Goal: Check status: Check status

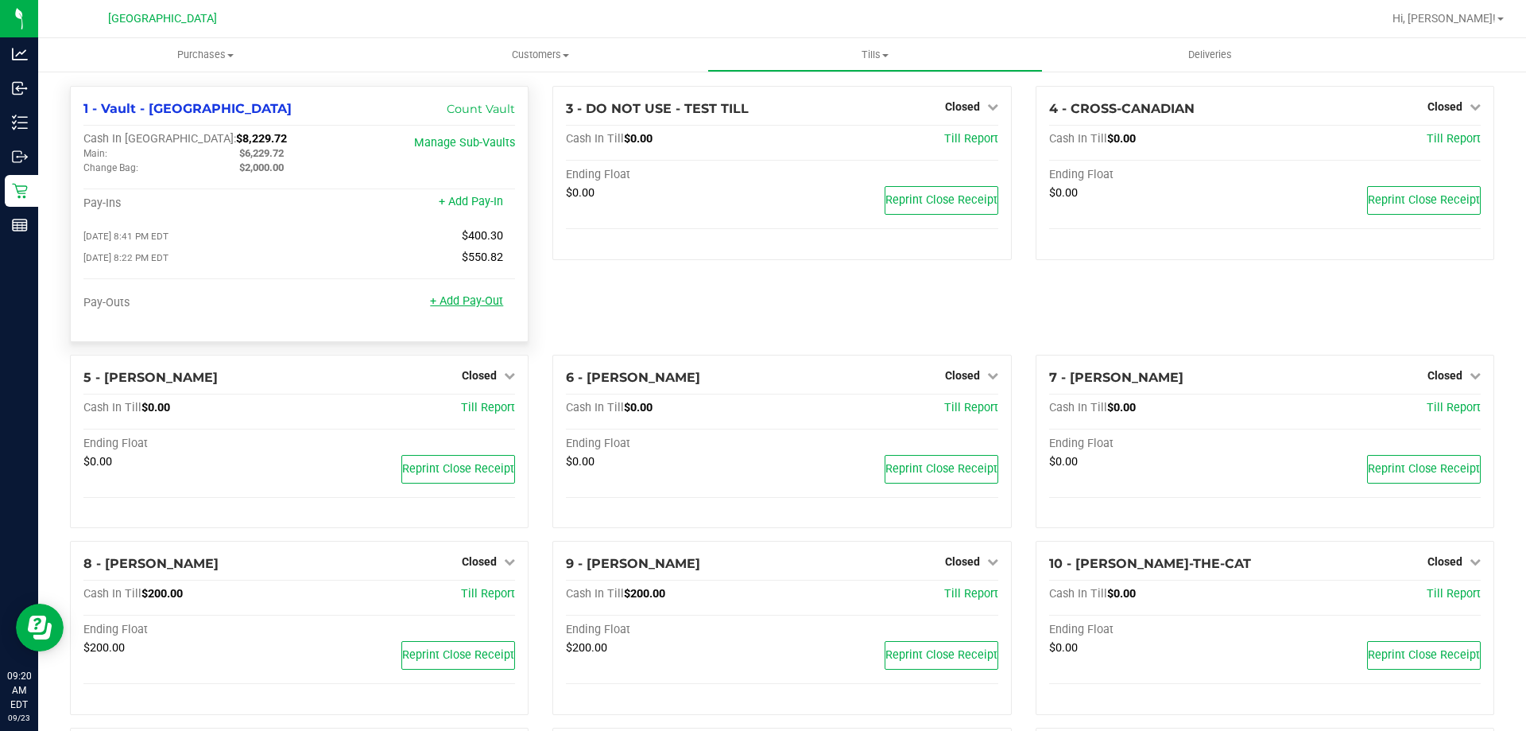
click at [460, 307] on link "+ Add Pay-Out" at bounding box center [466, 301] width 73 height 14
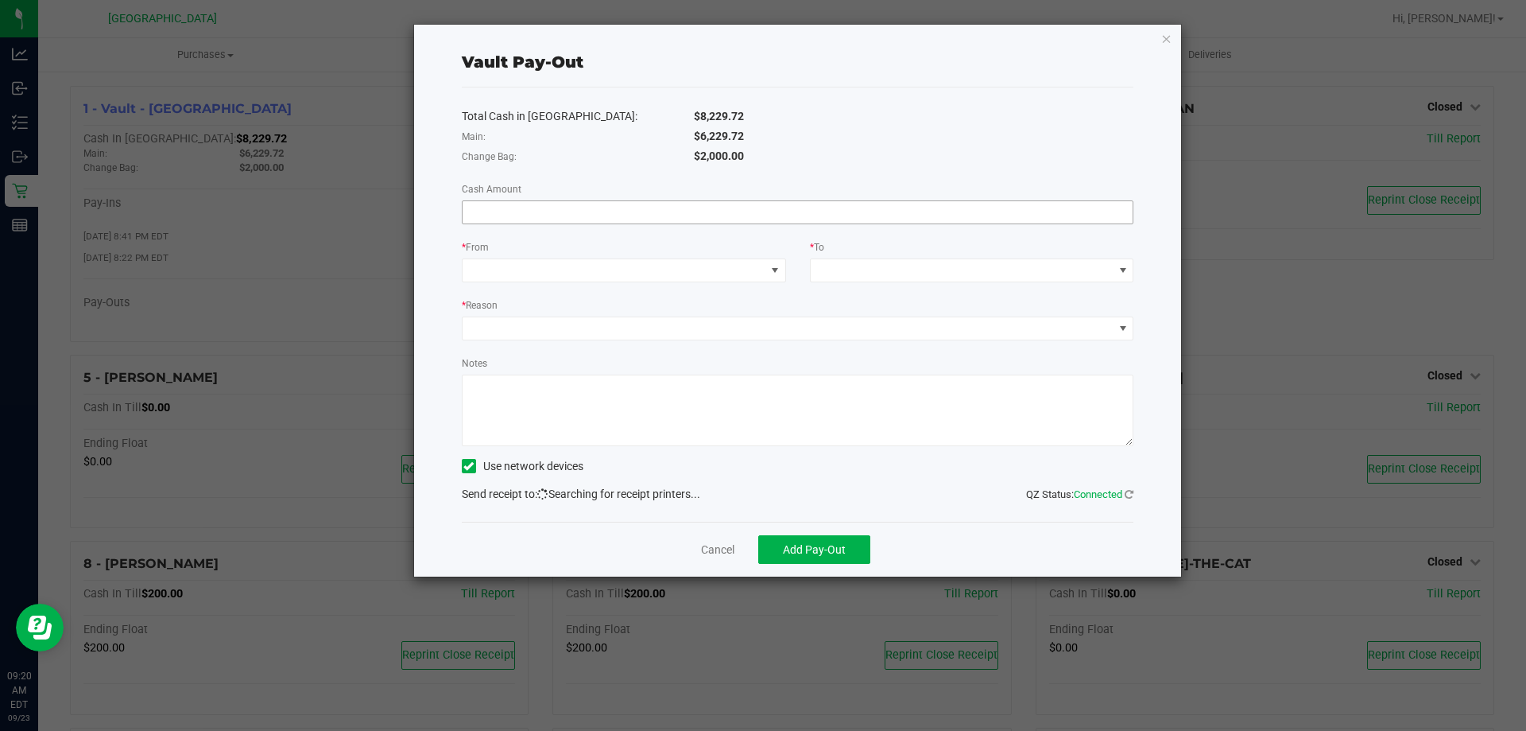
click at [545, 207] on input at bounding box center [798, 212] width 671 height 22
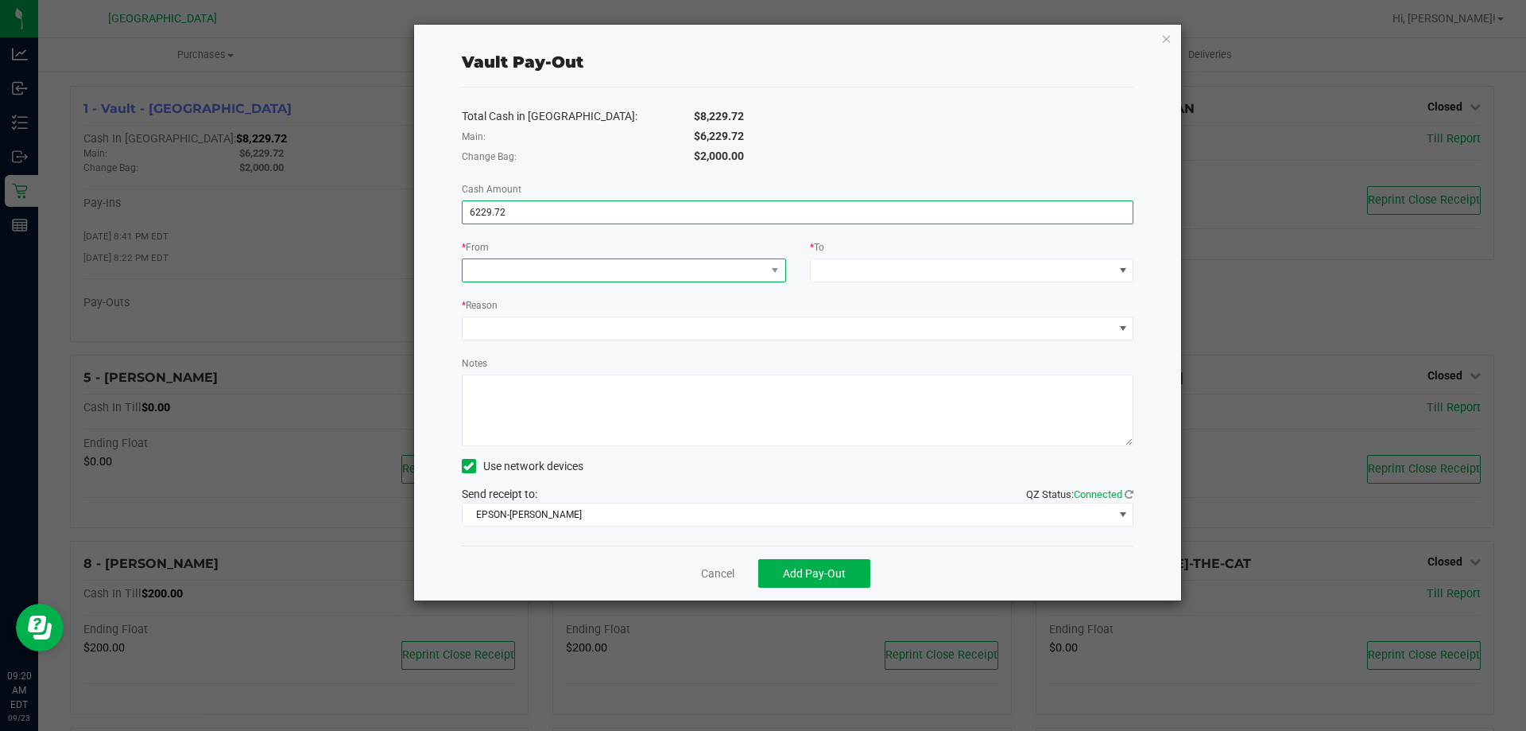
type input "$6,229.72"
click at [571, 273] on span at bounding box center [614, 270] width 303 height 22
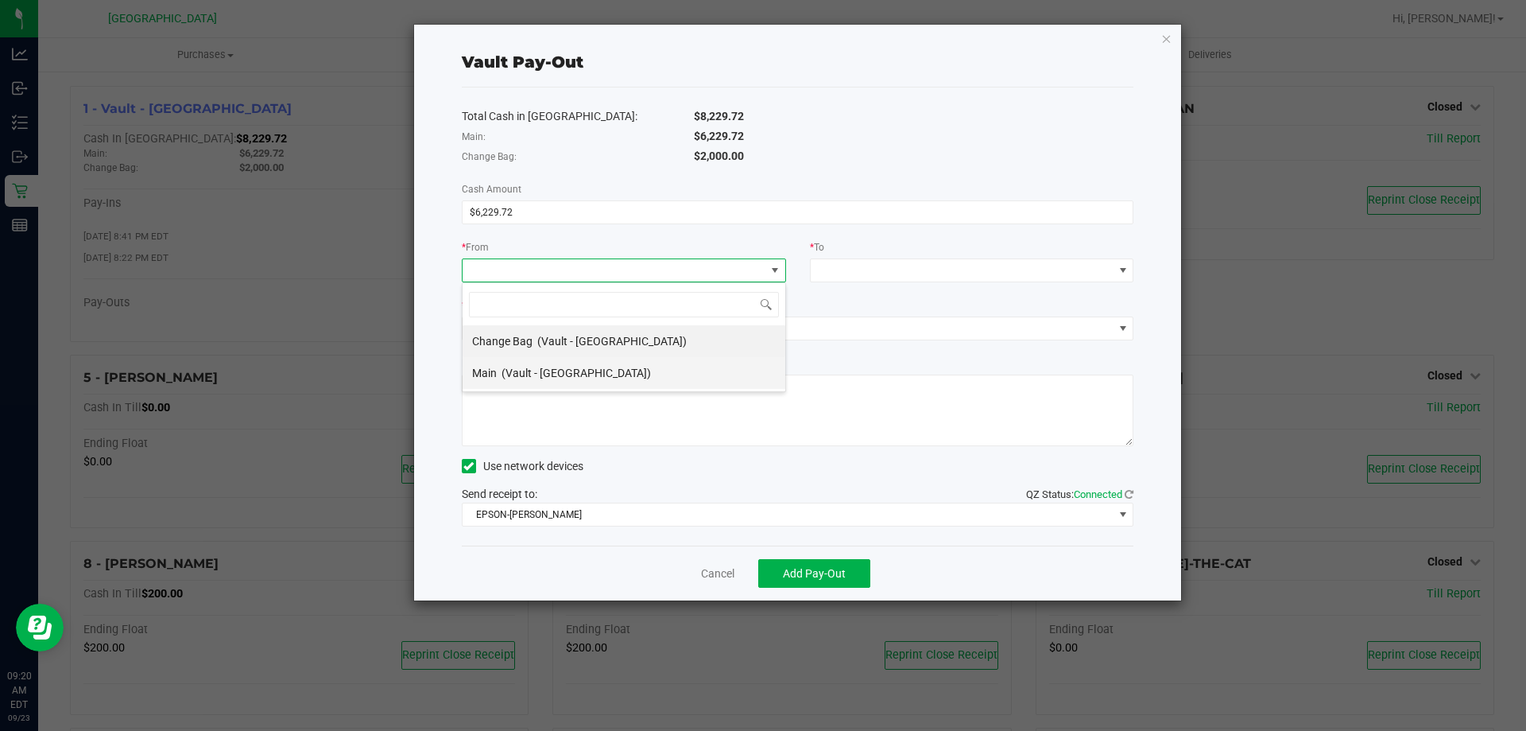
click at [551, 374] on span "(Vault - [GEOGRAPHIC_DATA])" at bounding box center [576, 372] width 149 height 13
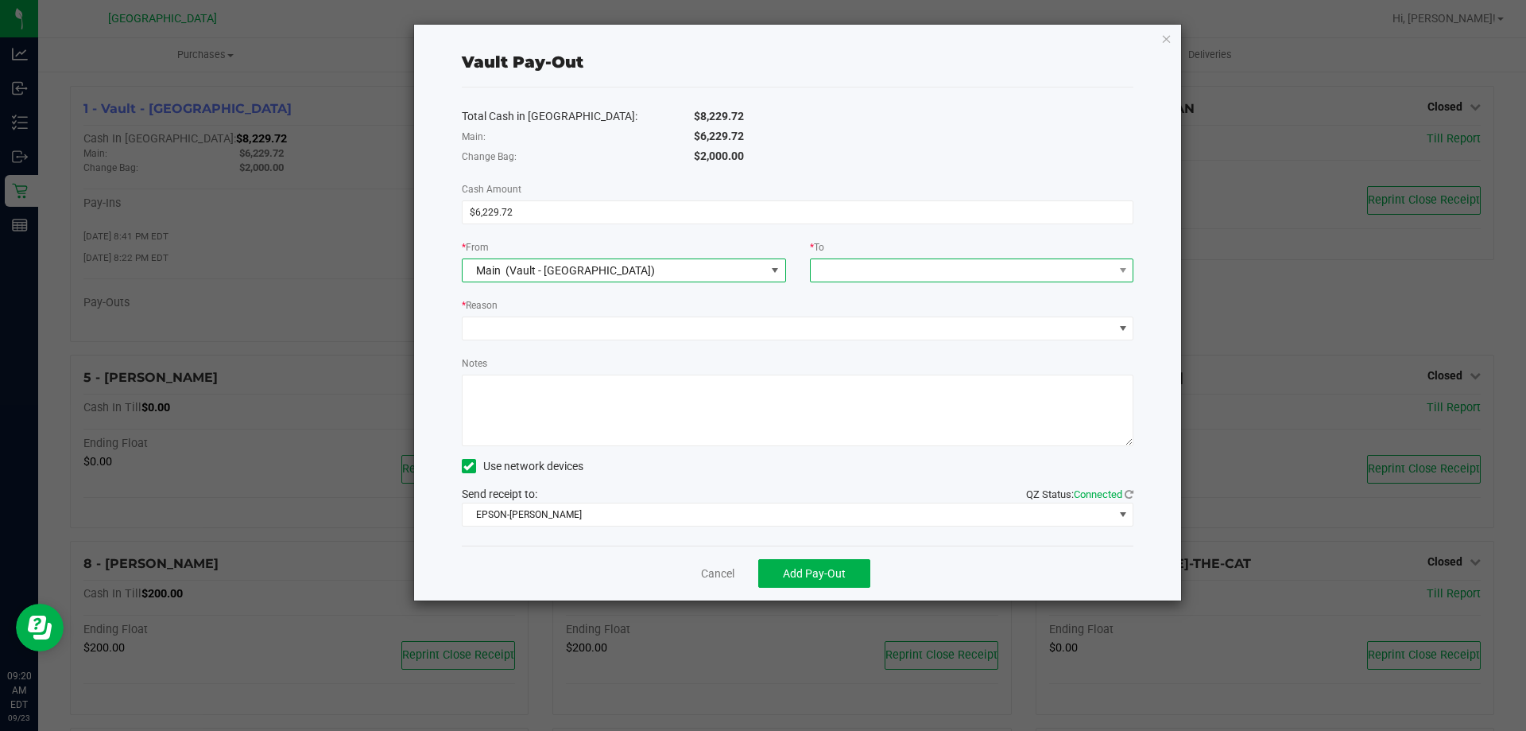
click at [940, 270] on span at bounding box center [962, 270] width 303 height 22
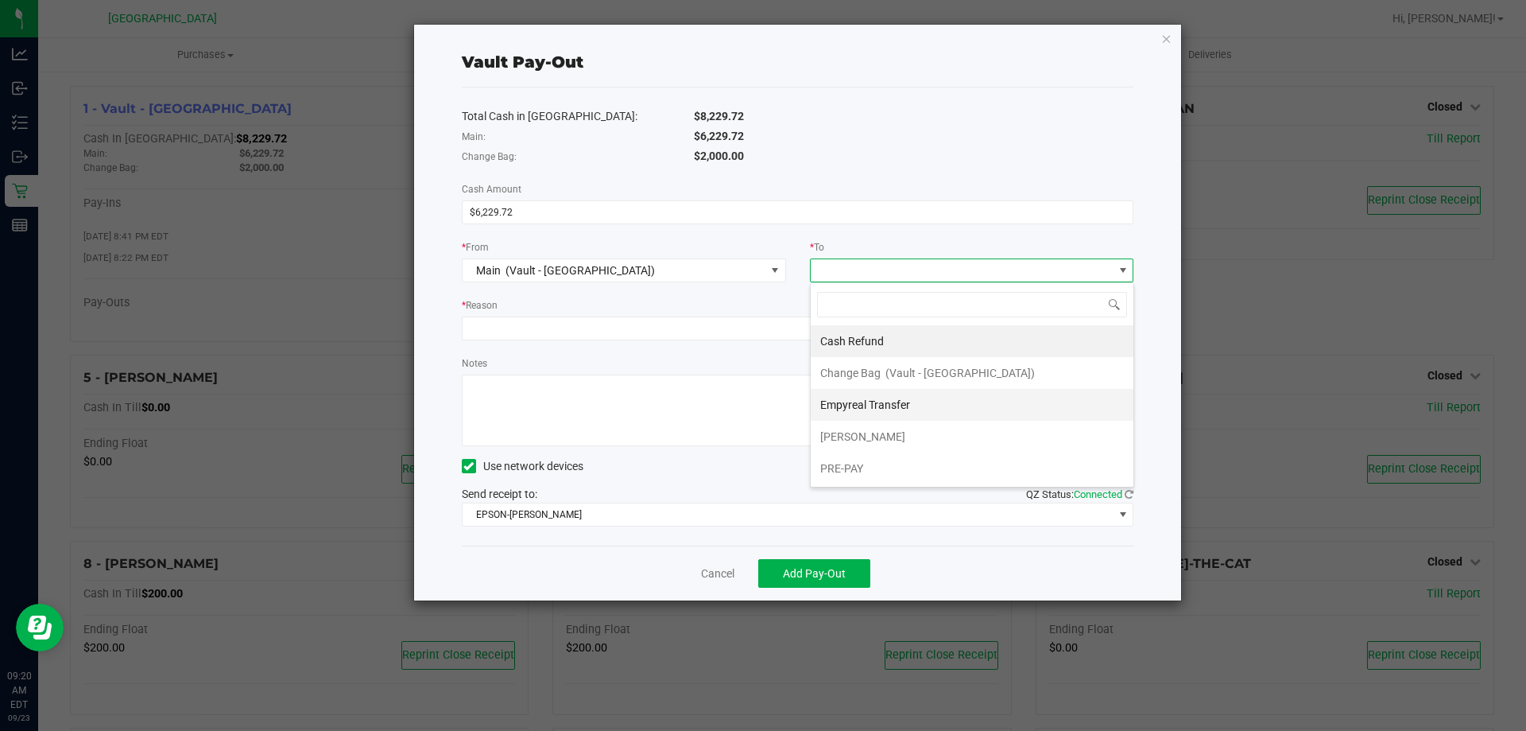
click at [928, 402] on li "Empyreal Transfer" at bounding box center [972, 405] width 323 height 32
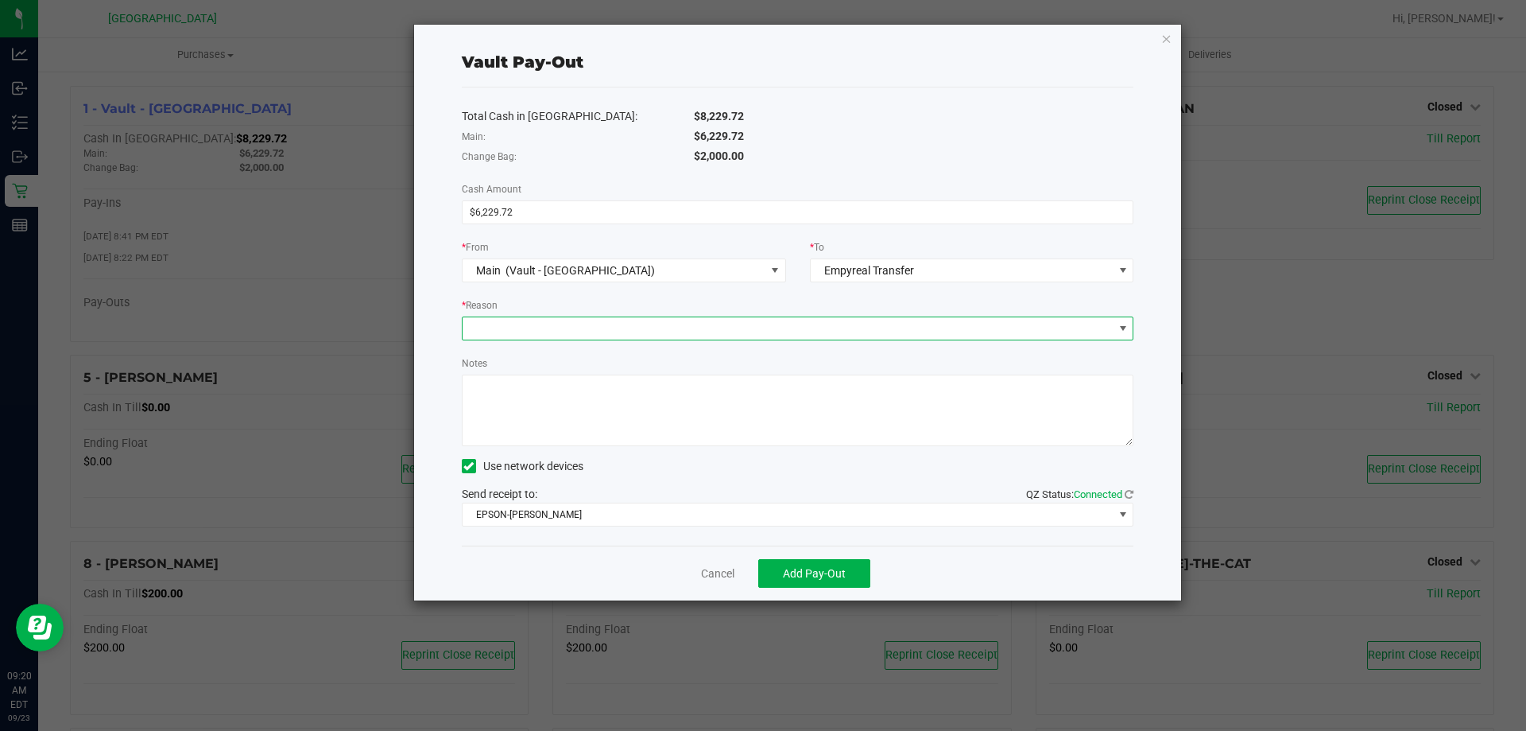
click at [666, 330] on span at bounding box center [788, 328] width 651 height 22
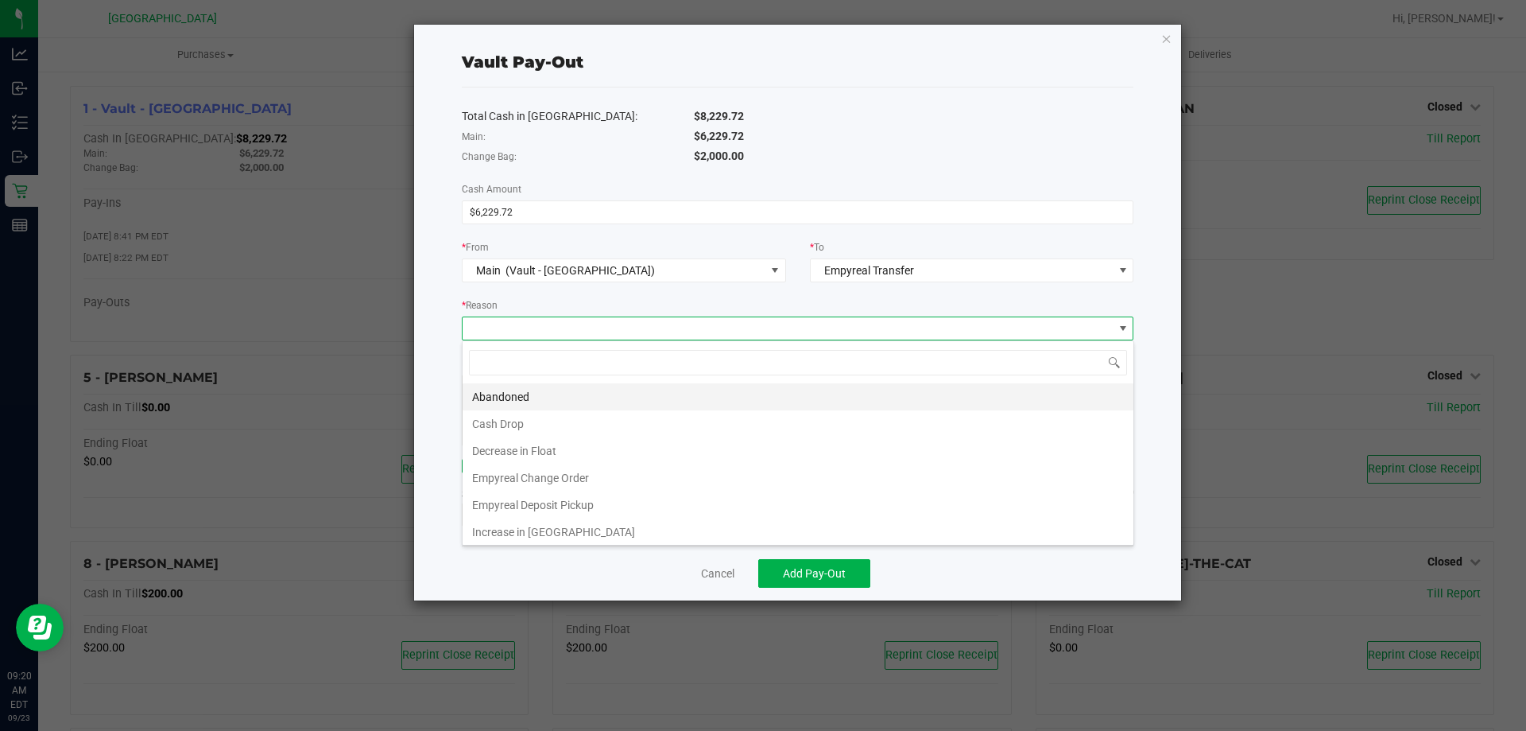
scroll to position [24, 672]
click at [572, 502] on li "Empyreal Deposit Pickup" at bounding box center [798, 504] width 671 height 27
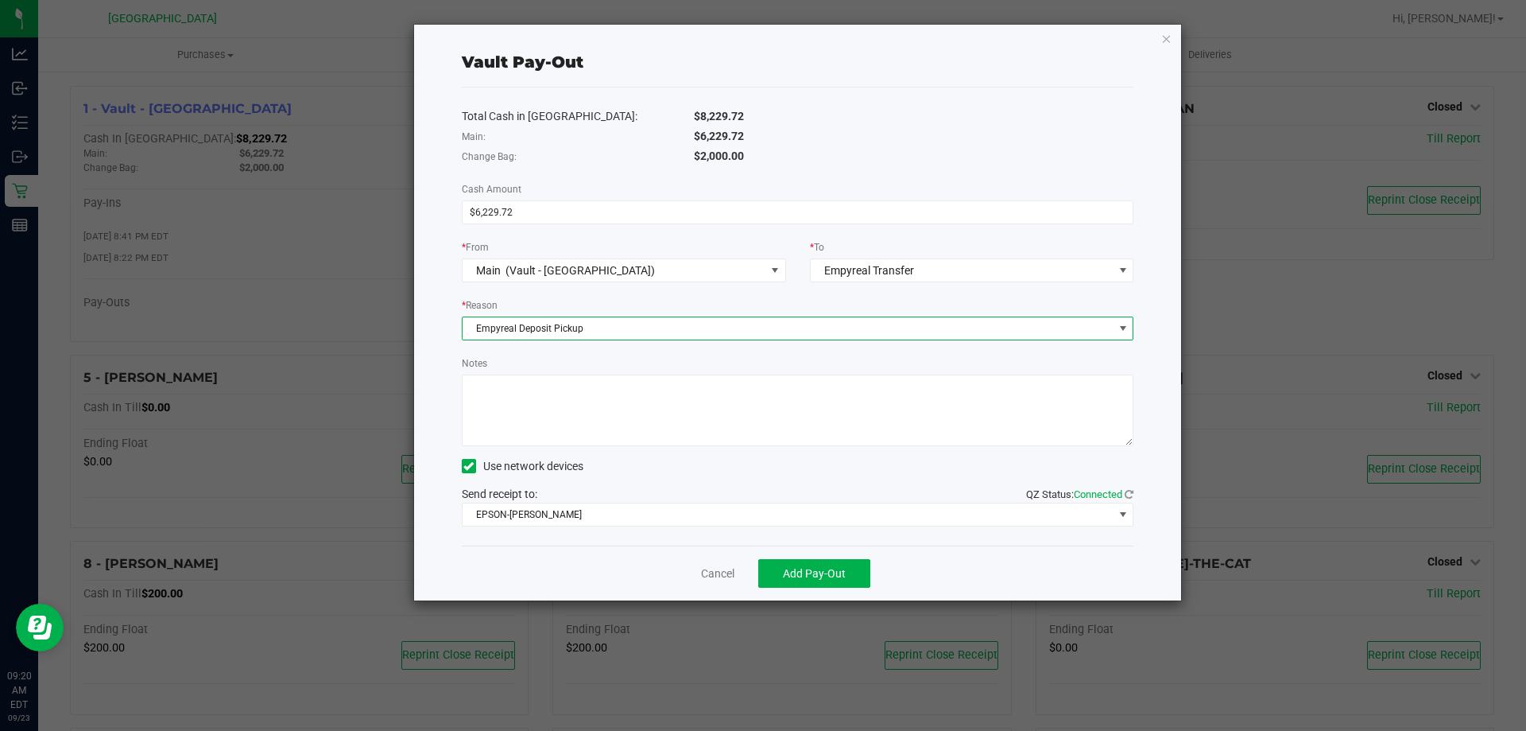
click at [655, 419] on textarea "Notes" at bounding box center [798, 410] width 673 height 72
type textarea "EMPYREAL PICK UP $6229.72 [DATE] -AB"
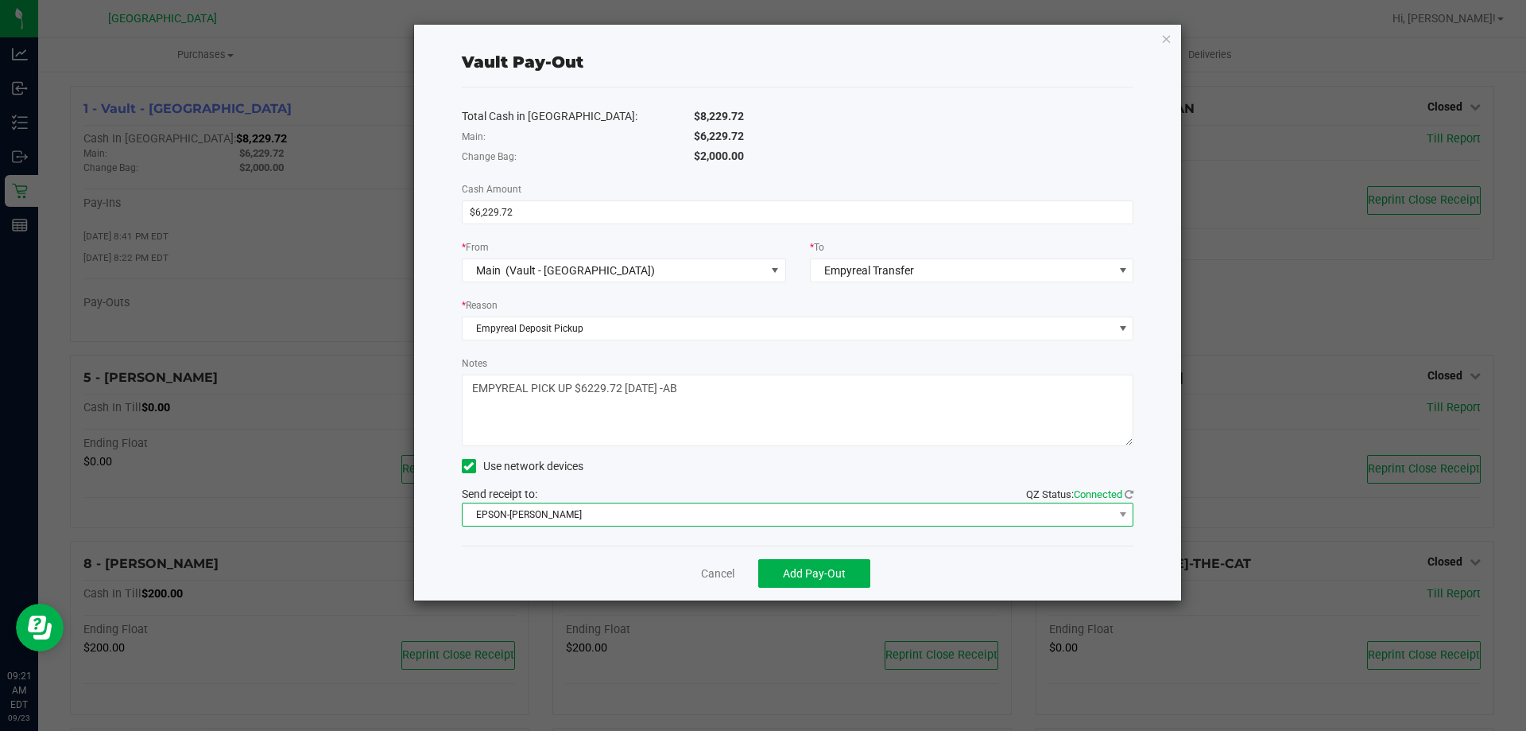
click at [663, 508] on span "EPSON-[PERSON_NAME]" at bounding box center [788, 514] width 651 height 22
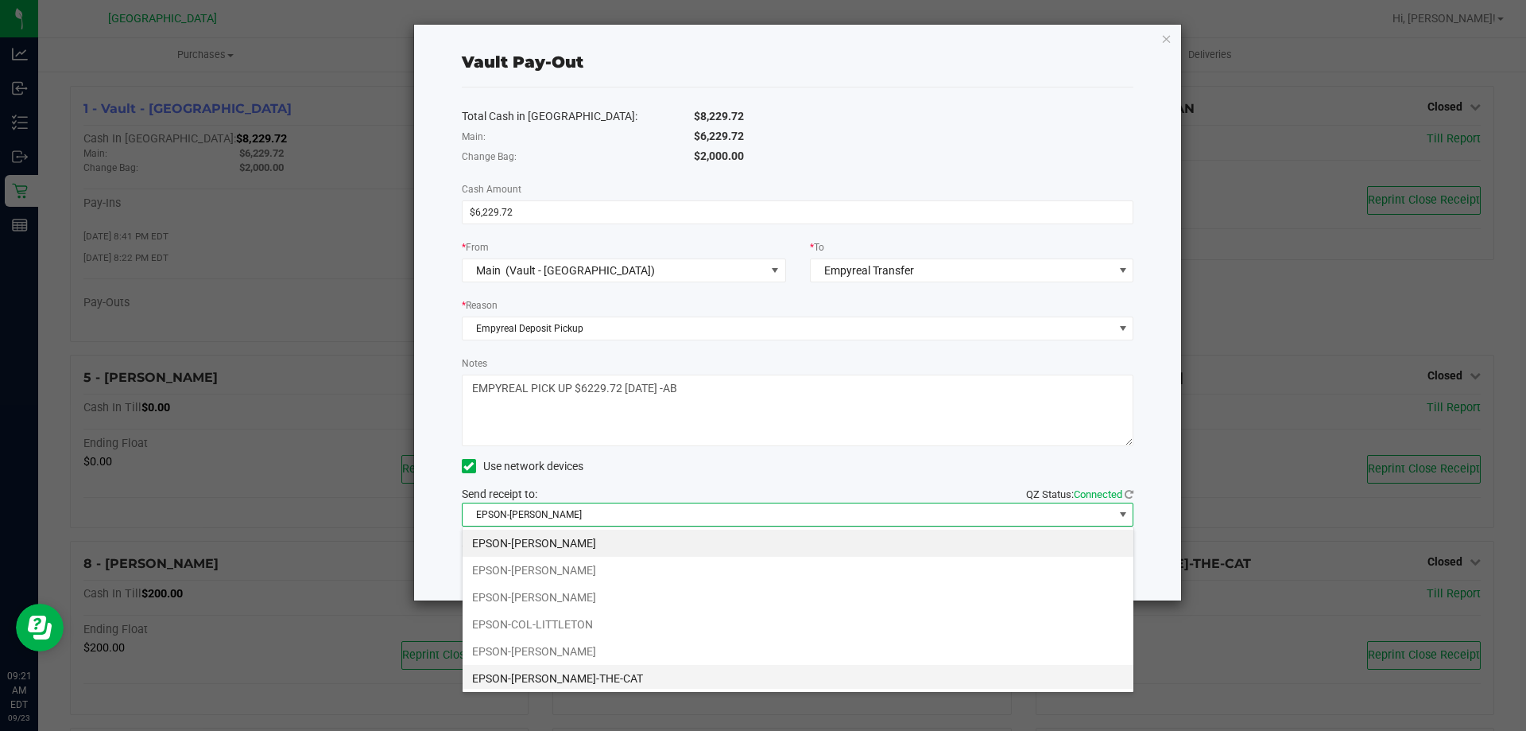
click at [545, 678] on li "EPSON-[PERSON_NAME]-THE-CAT" at bounding box center [798, 678] width 671 height 27
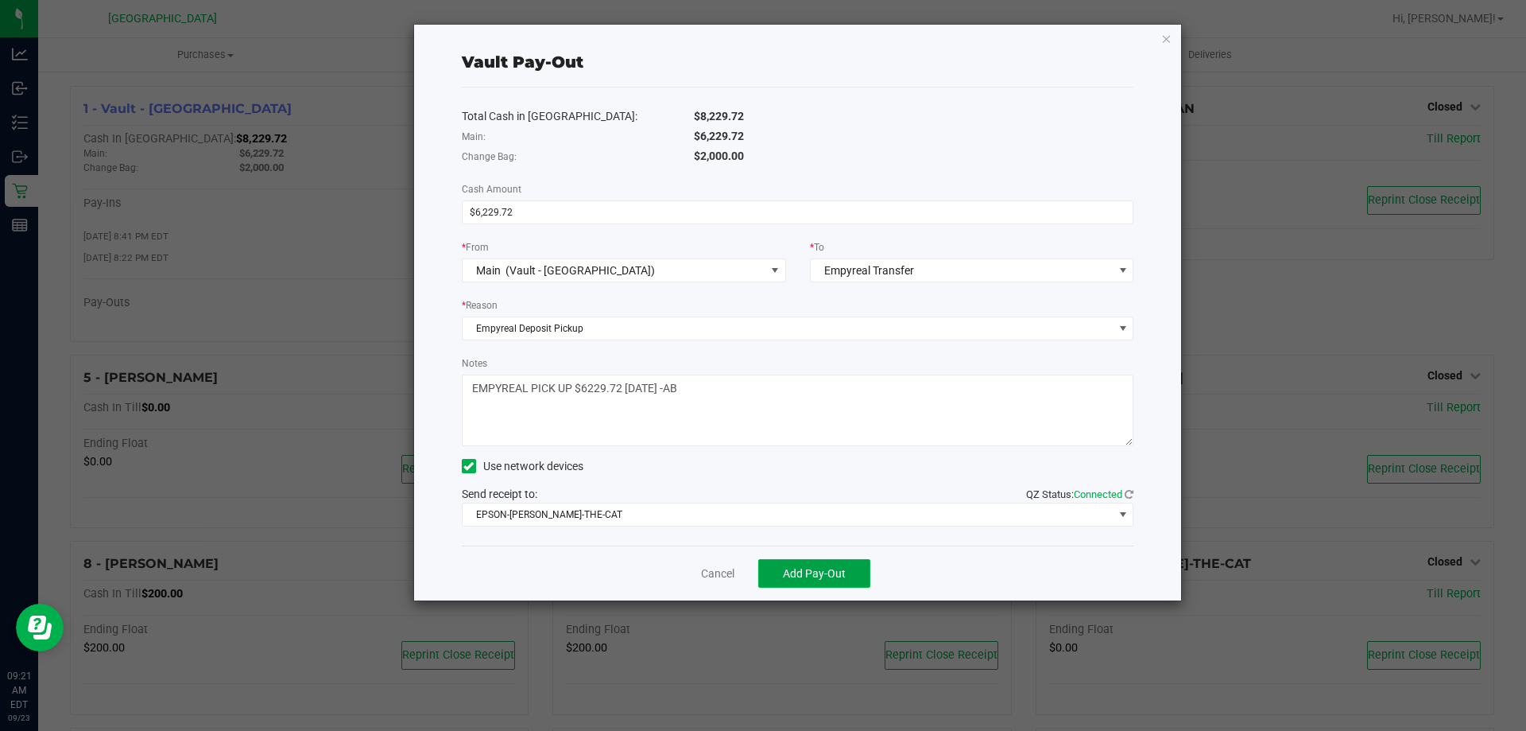
click at [828, 573] on span "Add Pay-Out" at bounding box center [814, 573] width 63 height 13
click at [860, 561] on button "Reprint Receipt" at bounding box center [841, 573] width 124 height 29
click at [716, 572] on link "Dismiss" at bounding box center [712, 573] width 38 height 17
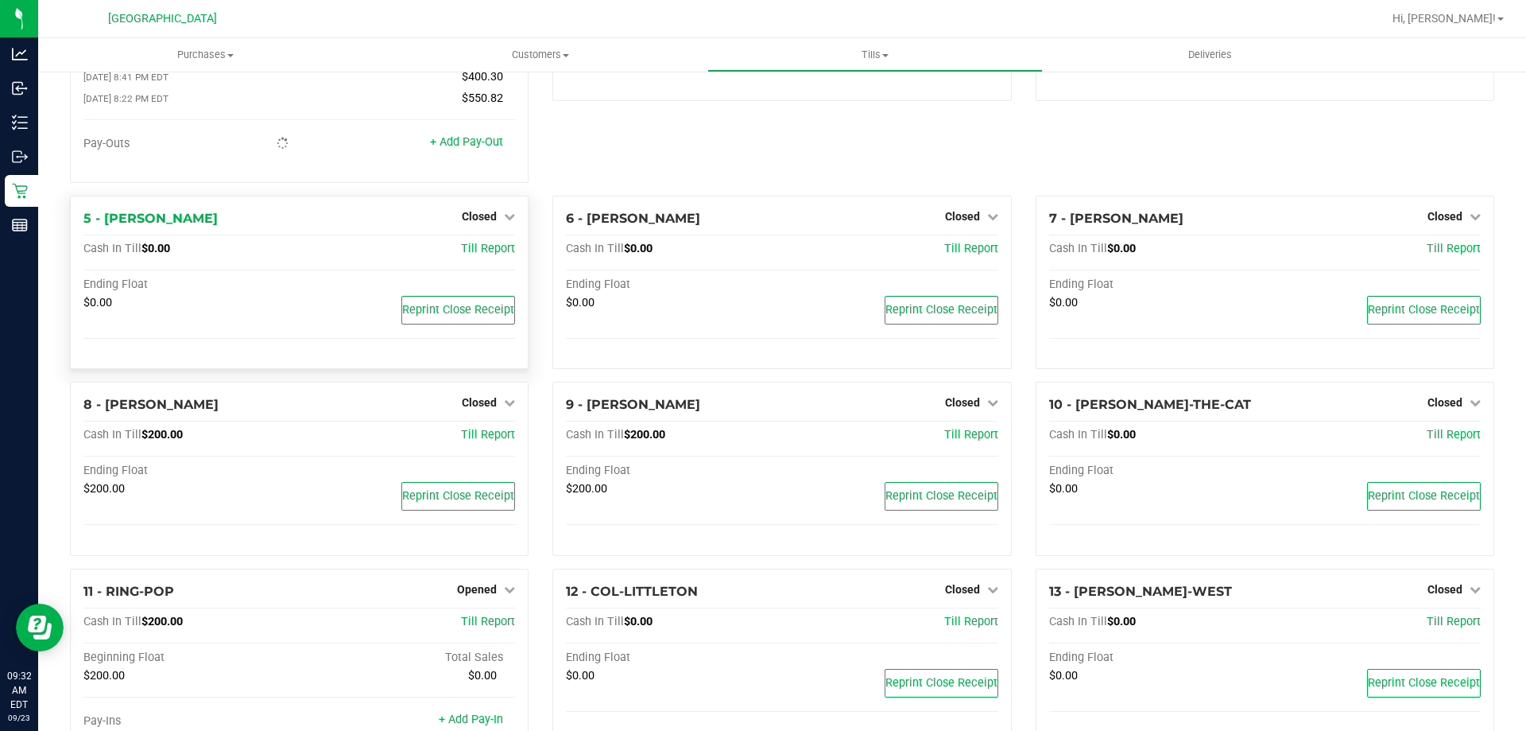
scroll to position [0, 0]
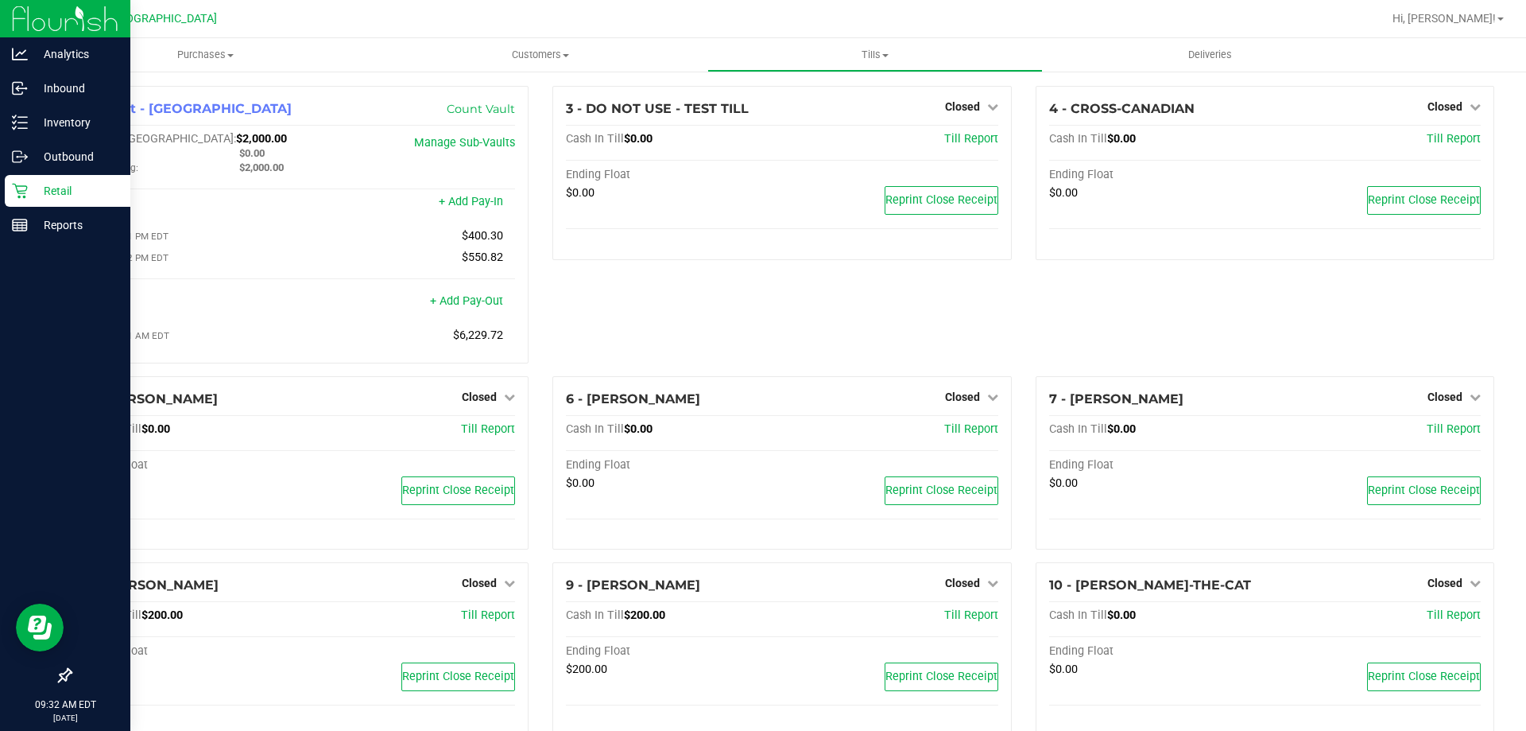
click at [45, 200] on p "Retail" at bounding box center [75, 190] width 95 height 19
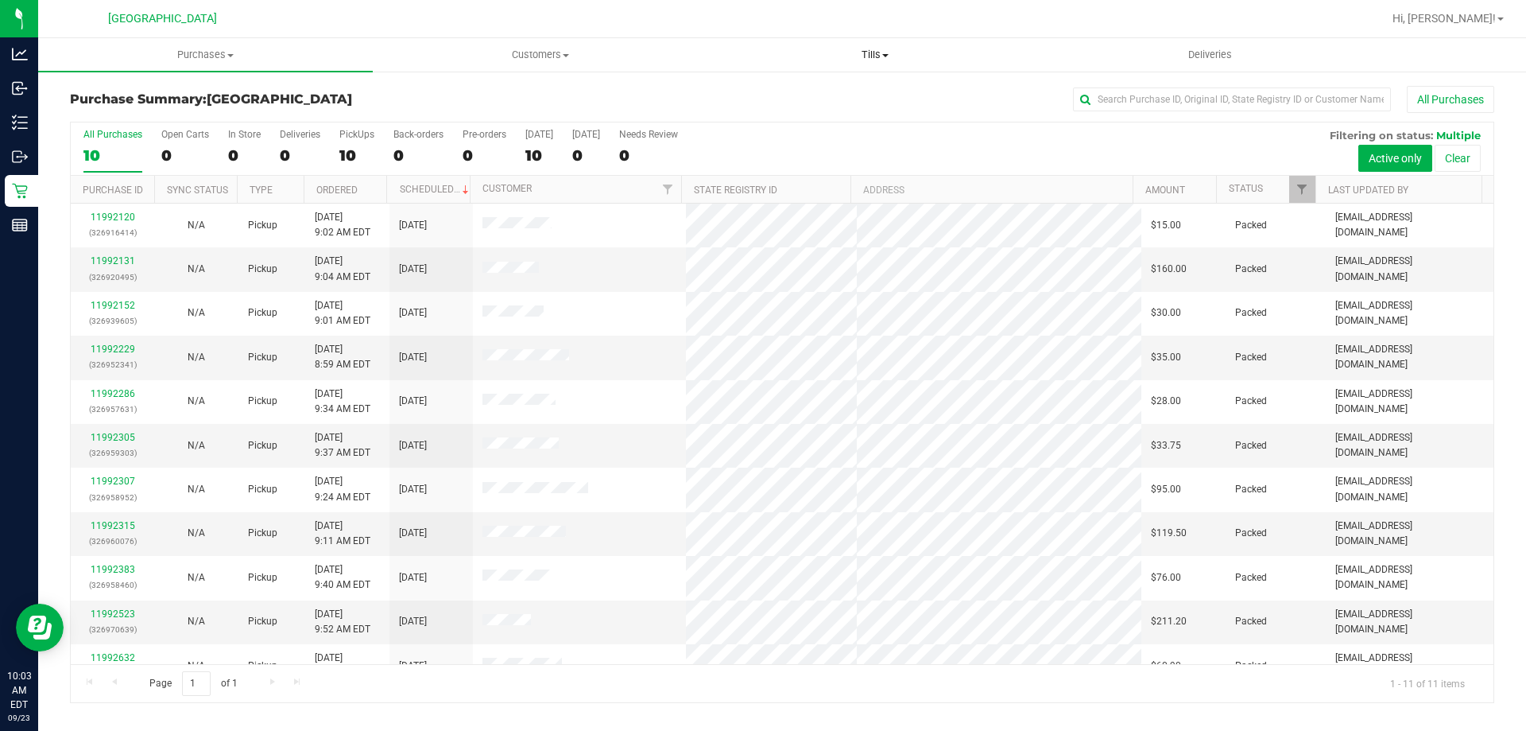
click at [890, 58] on span "Tills" at bounding box center [874, 55] width 333 height 14
click at [811, 90] on span "Manage tills" at bounding box center [760, 96] width 107 height 14
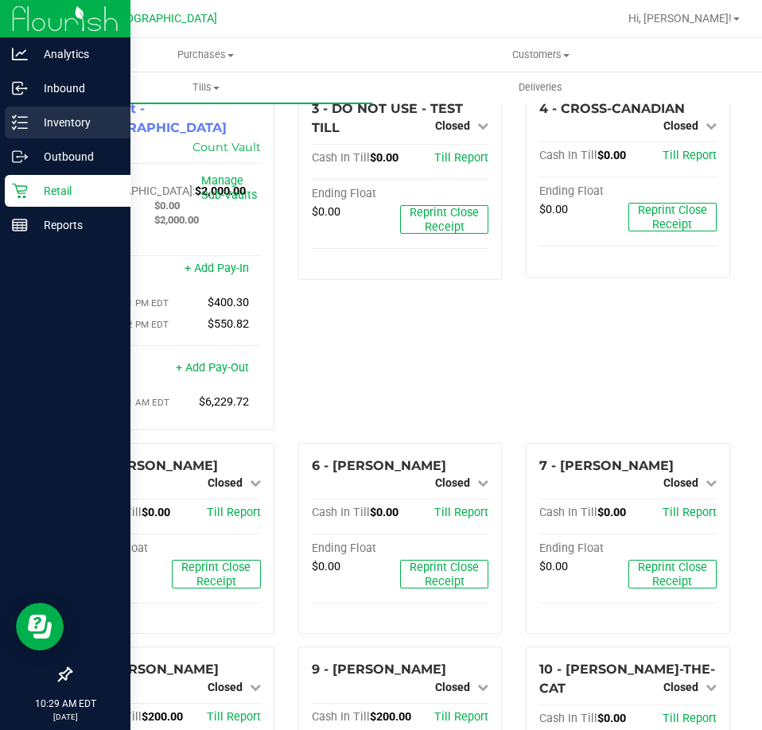
click at [33, 136] on div "Inventory" at bounding box center [68, 123] width 126 height 32
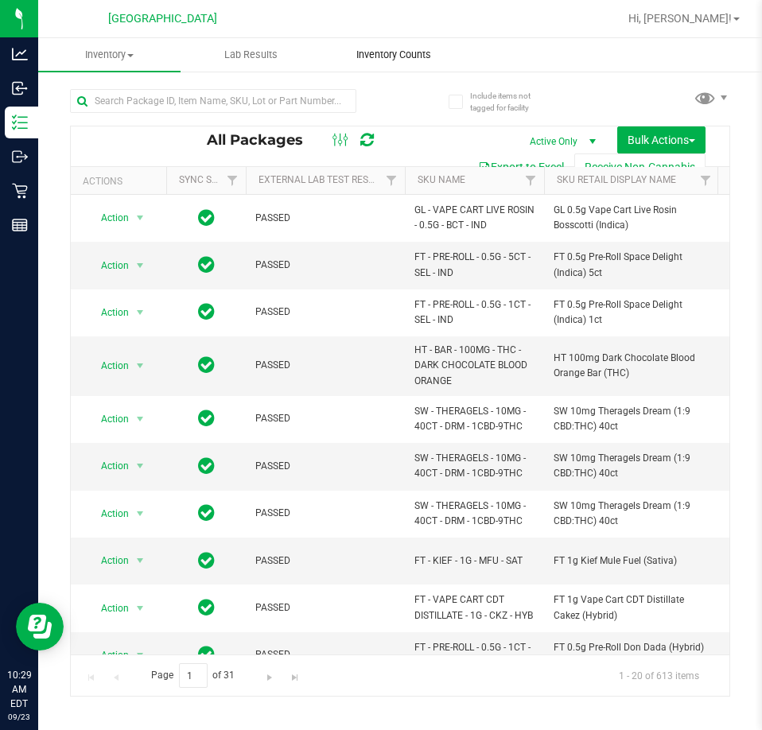
click at [401, 50] on span "Inventory Counts" at bounding box center [394, 55] width 118 height 14
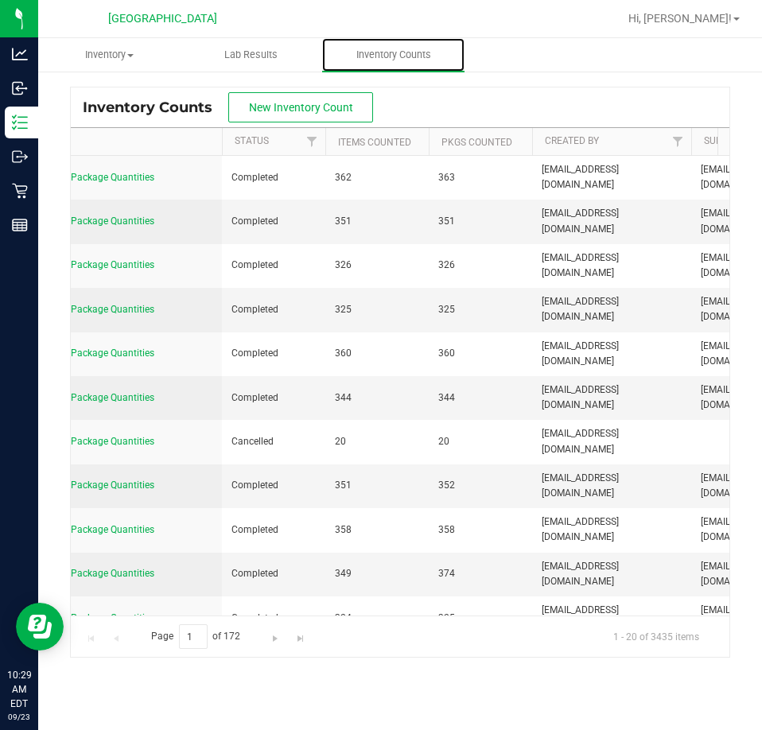
scroll to position [0, 88]
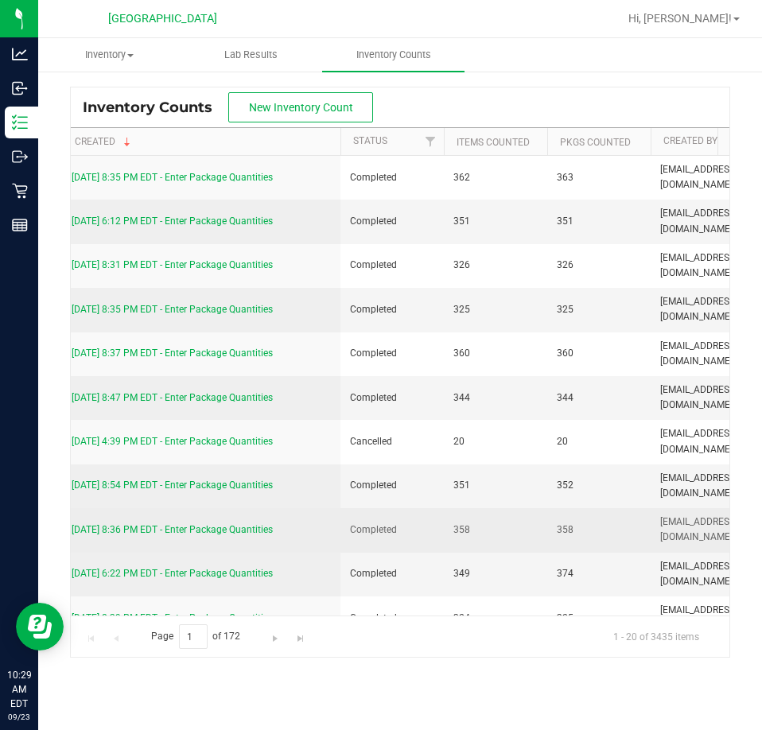
click at [239, 529] on link "[DATE] 8:36 PM EDT - Enter Package Quantities" at bounding box center [172, 529] width 201 height 11
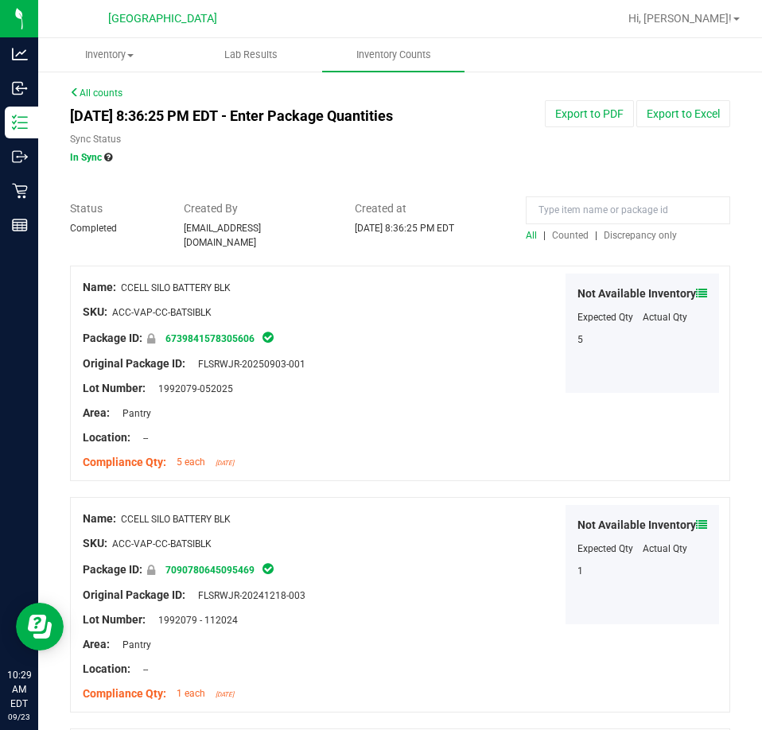
click at [635, 231] on span "Discrepancy only" at bounding box center [639, 235] width 73 height 11
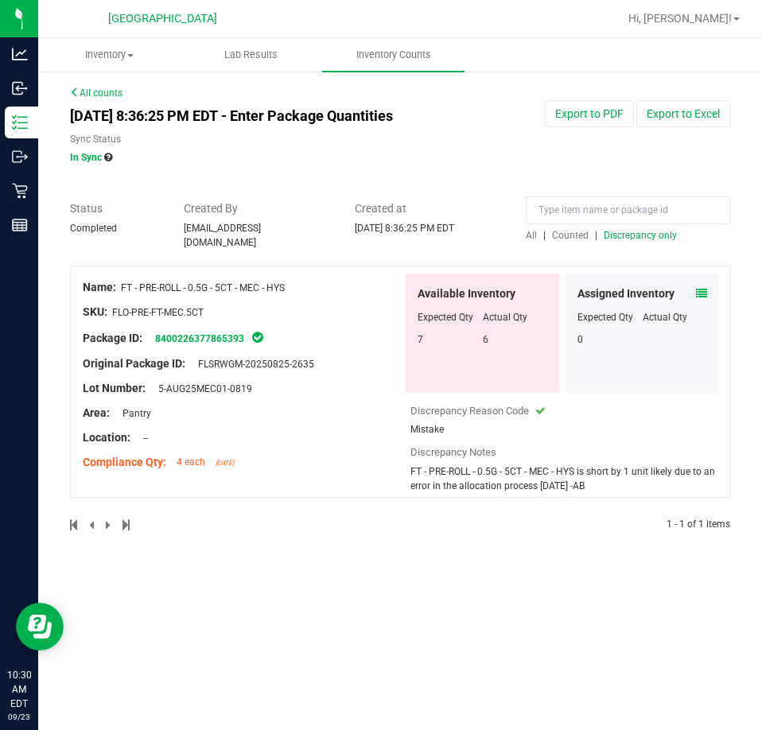
click at [83, 95] on link "All counts" at bounding box center [96, 92] width 52 height 11
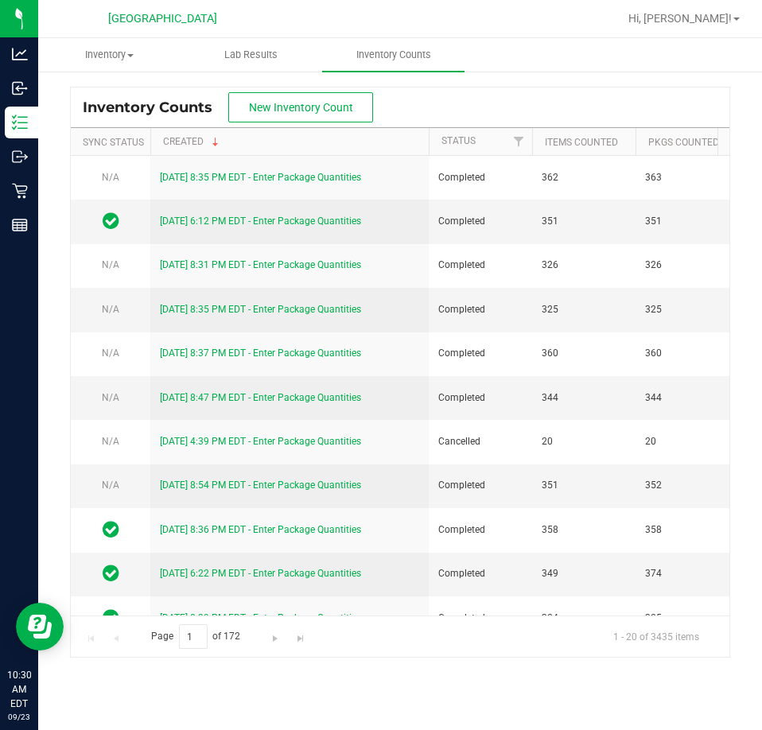
click at [379, 615] on div "Page 1 of 172 1 - 20 of 3435 items" at bounding box center [400, 635] width 658 height 41
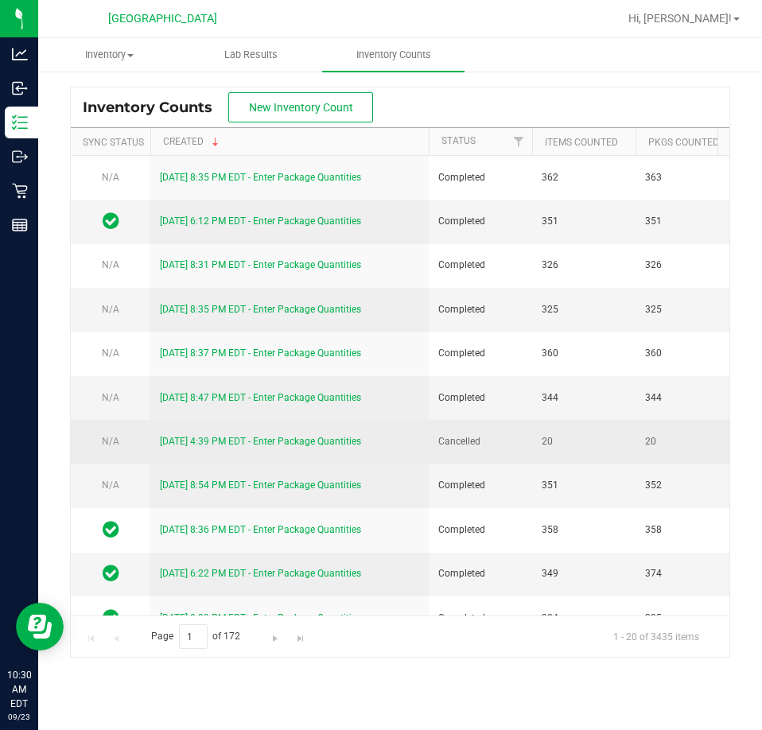
click at [185, 438] on link "[DATE] 4:39 PM EDT - Enter Package Quantities" at bounding box center [260, 441] width 201 height 11
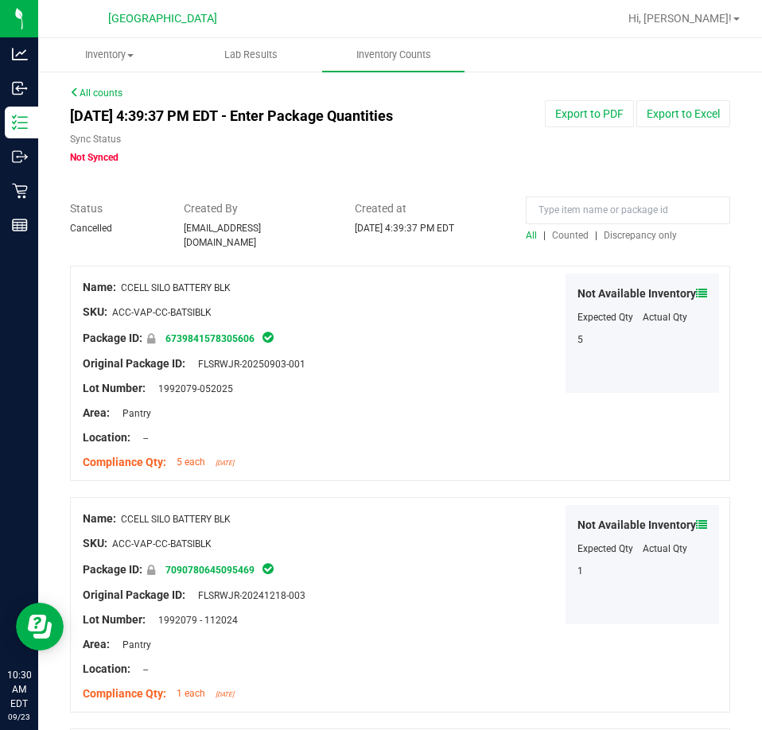
click at [644, 237] on span "Discrepancy only" at bounding box center [639, 235] width 73 height 11
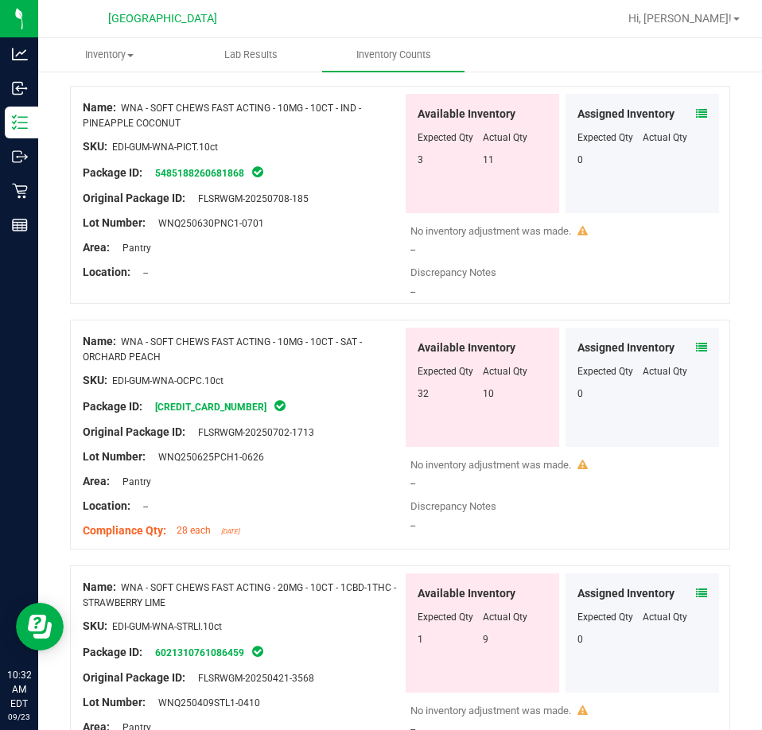
scroll to position [4047, 0]
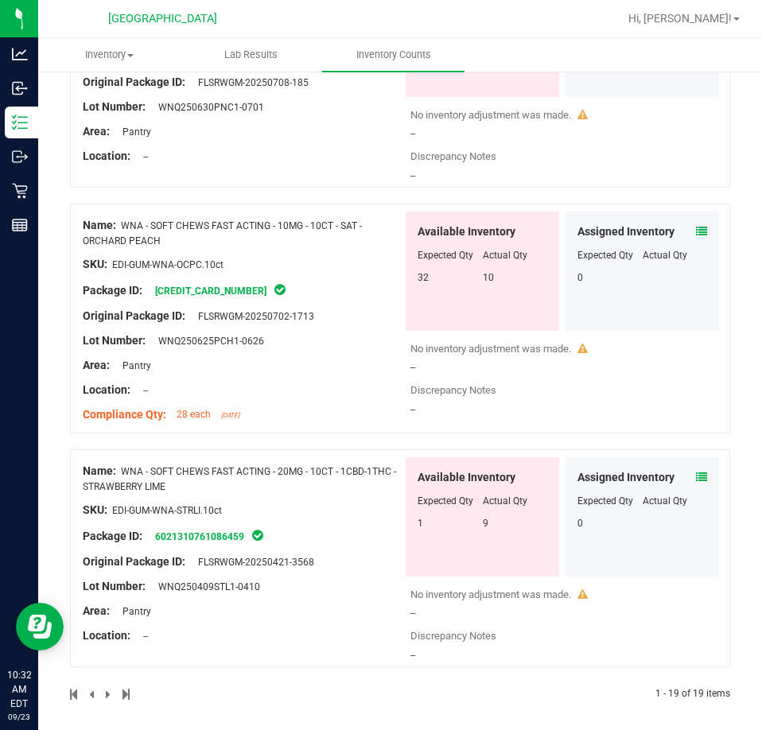
click at [107, 690] on span at bounding box center [109, 693] width 7 height 11
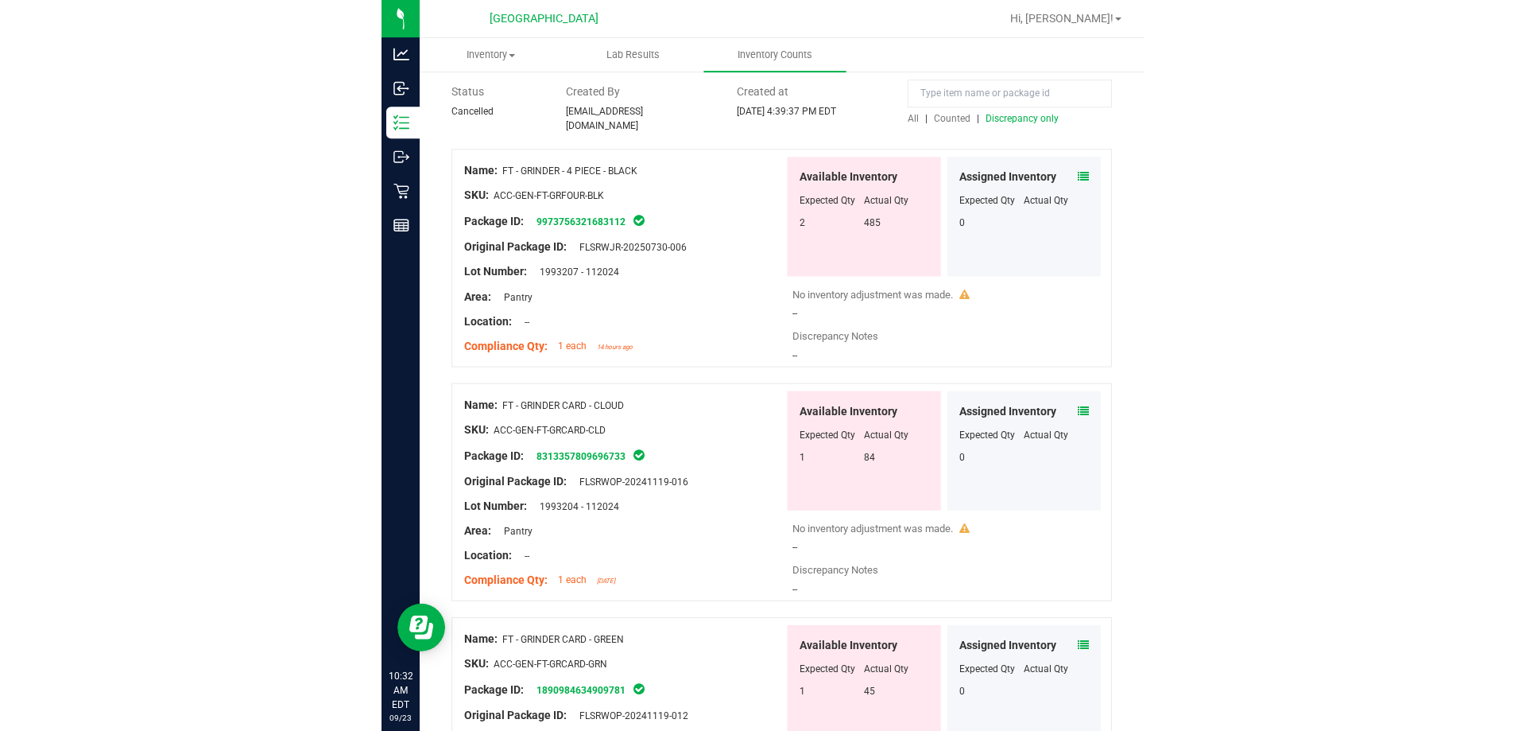
scroll to position [0, 0]
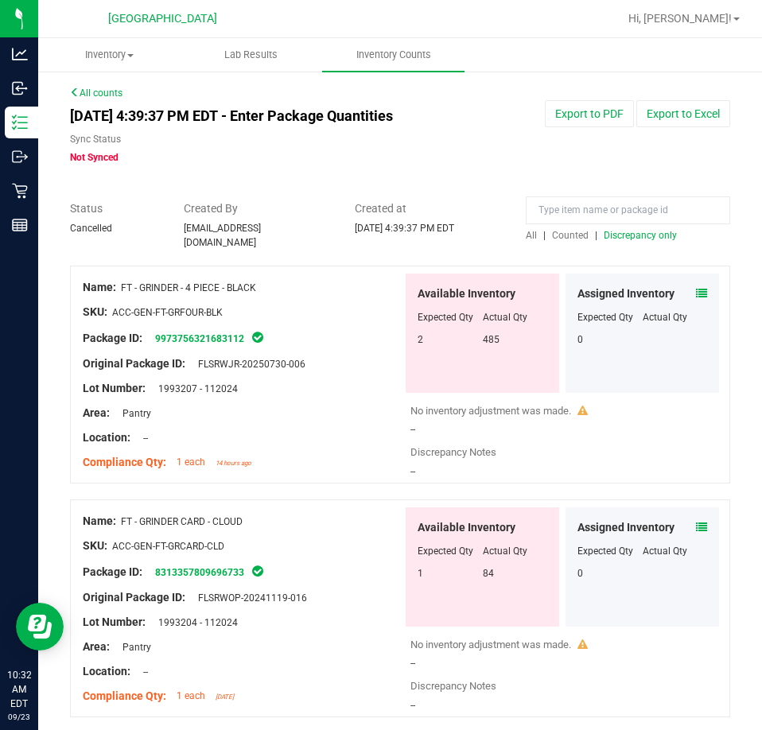
click at [83, 92] on link "All counts" at bounding box center [96, 92] width 52 height 11
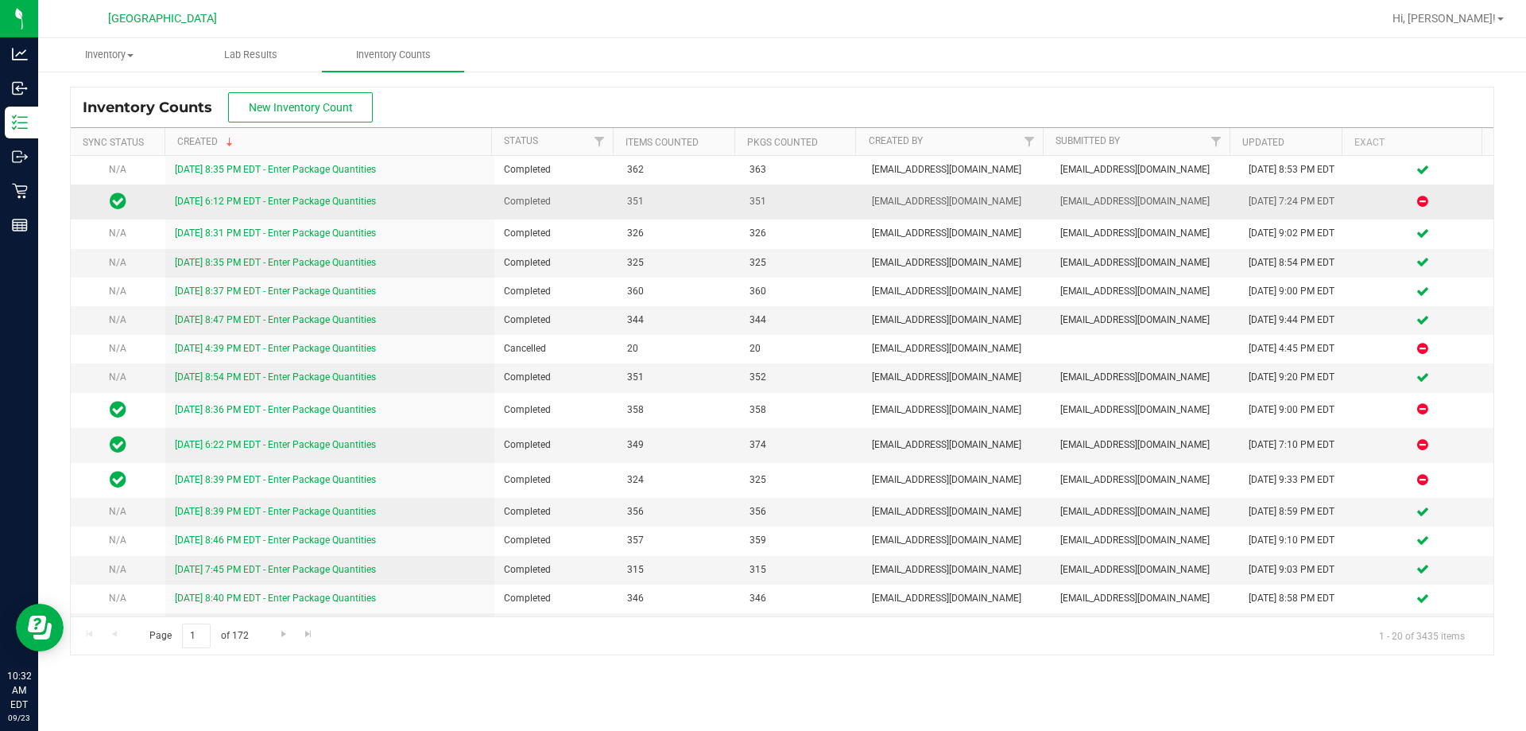
click at [254, 202] on link "[DATE] 6:12 PM EDT - Enter Package Quantities" at bounding box center [275, 201] width 201 height 11
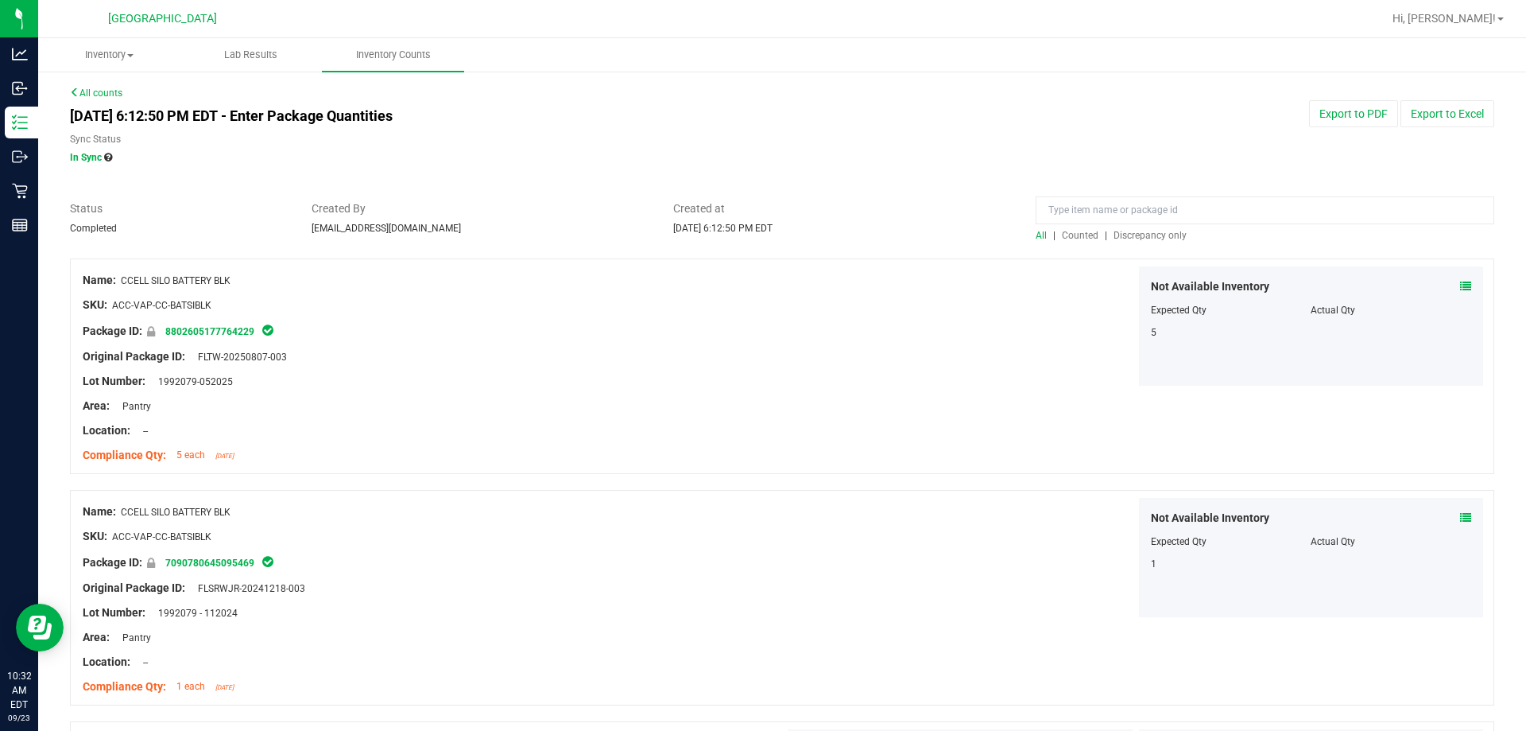
click at [1162, 234] on span "Discrepancy only" at bounding box center [1150, 235] width 73 height 11
